Goal: Information Seeking & Learning: Learn about a topic

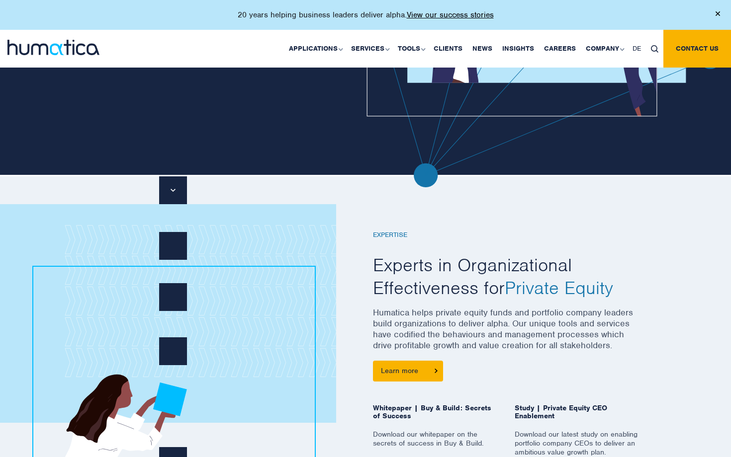
scroll to position [132, 0]
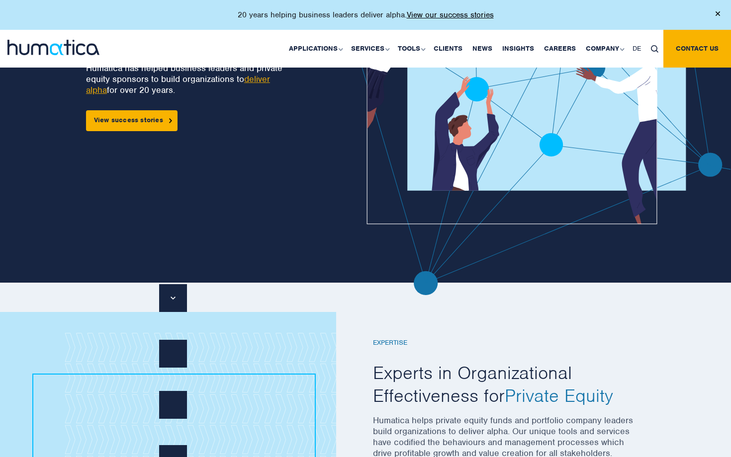
click at [716, 12] on img at bounding box center [717, 13] width 4 height 4
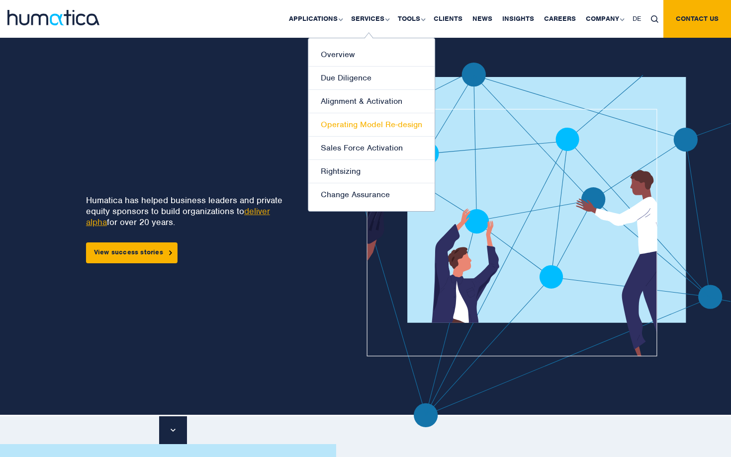
scroll to position [0, 0]
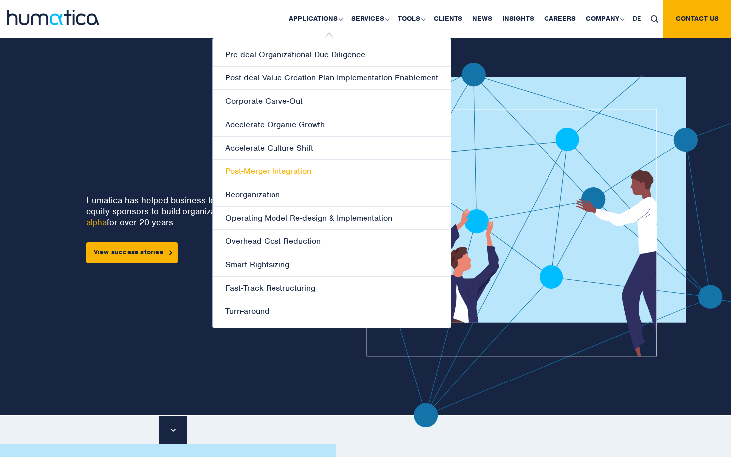
click at [298, 172] on link "Post-Merger Integration" at bounding box center [332, 171] width 238 height 23
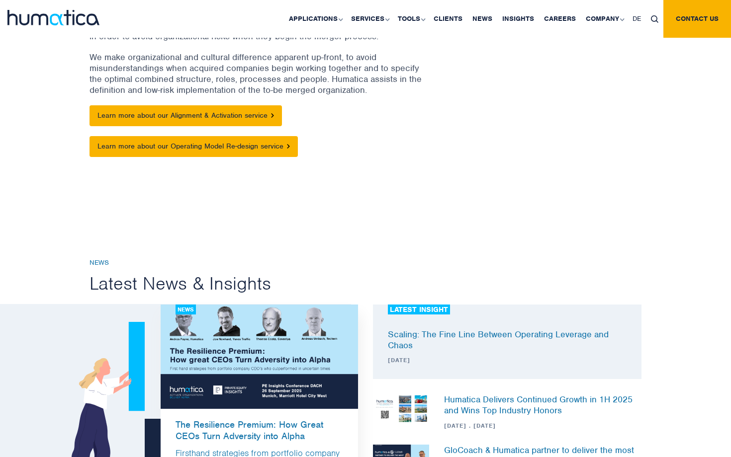
scroll to position [236, 0]
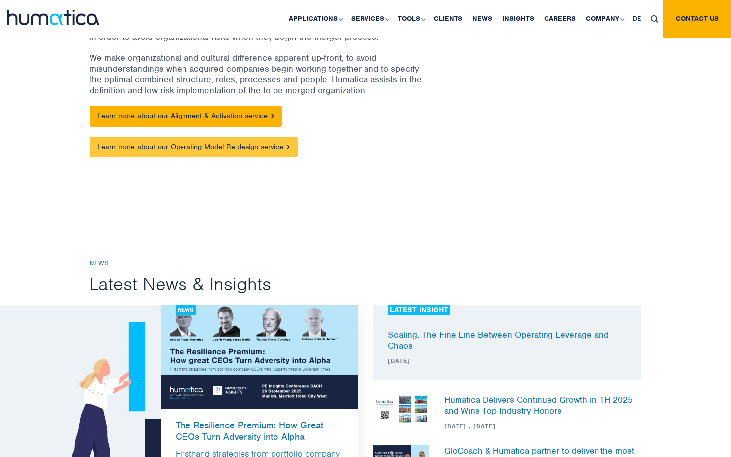
click at [277, 150] on link "Learn more about our Operating Model Re-design service" at bounding box center [193, 147] width 208 height 21
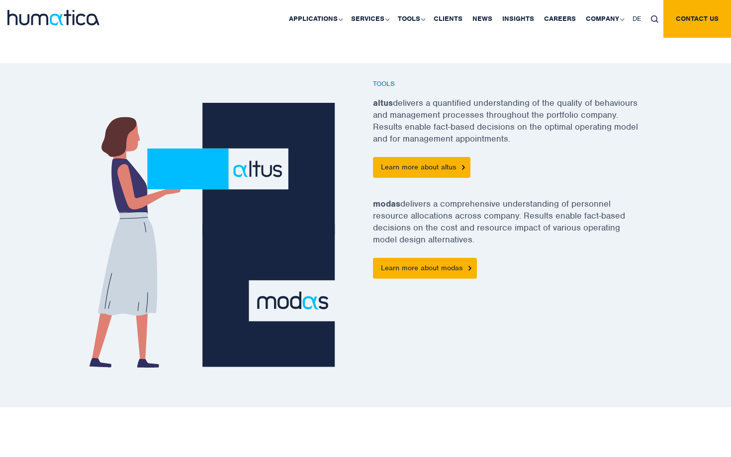
scroll to position [620, 0]
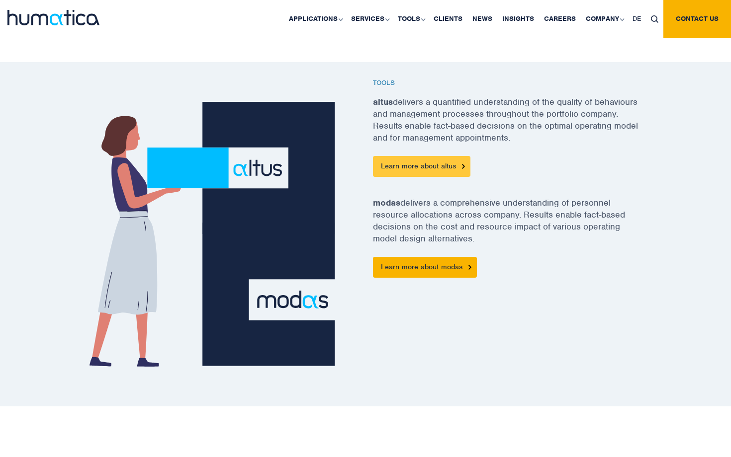
click at [413, 167] on link "Learn more about altus" at bounding box center [421, 166] width 97 height 21
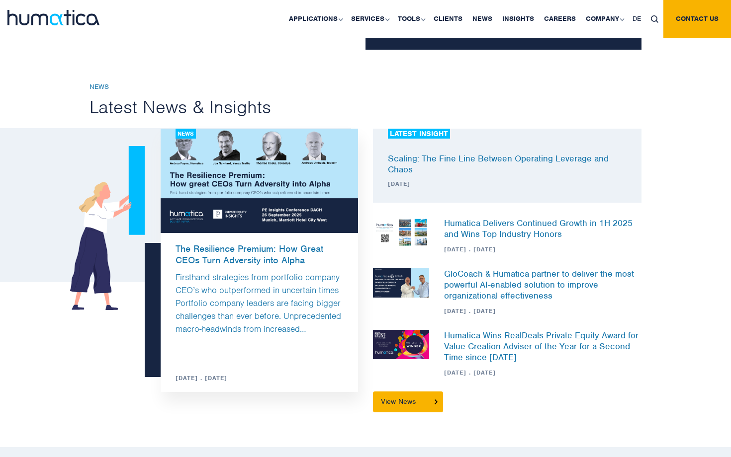
scroll to position [1063, 0]
